Goal: Information Seeking & Learning: Learn about a topic

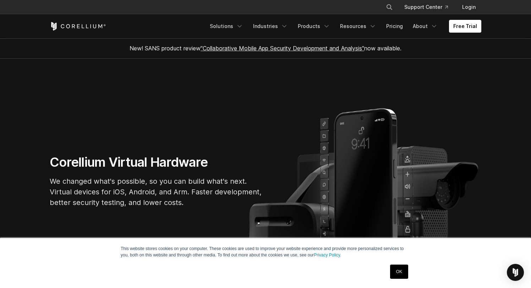
click at [403, 270] on link "OK" at bounding box center [399, 272] width 18 height 14
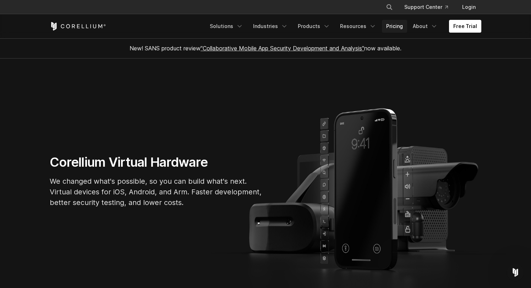
click at [393, 21] on link "Pricing" at bounding box center [394, 26] width 25 height 13
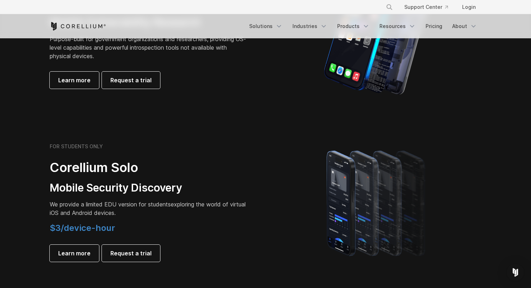
scroll to position [407, 0]
